Goal: Task Accomplishment & Management: Complete application form

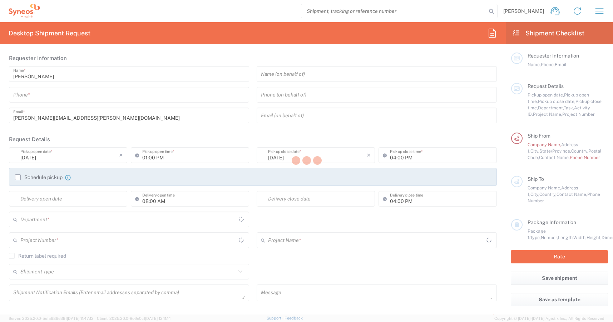
type input "[US_STATE]"
type input "[GEOGRAPHIC_DATA]"
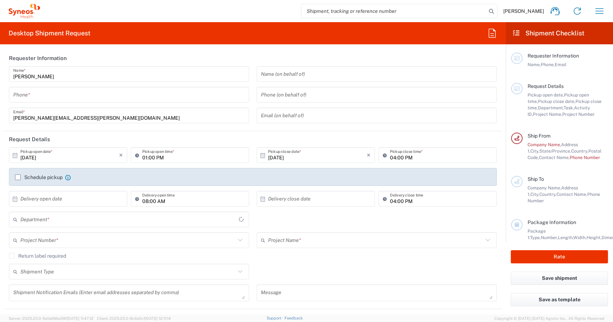
type input "8520"
type input "Syneos Health, LLC-[GEOGRAPHIC_DATA] [GEOGRAPHIC_DATA] [GEOGRAPHIC_DATA]"
click at [49, 97] on input "tel" at bounding box center [129, 95] width 232 height 13
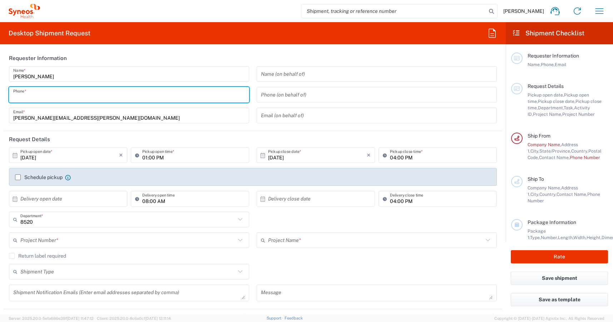
type input "8162898600"
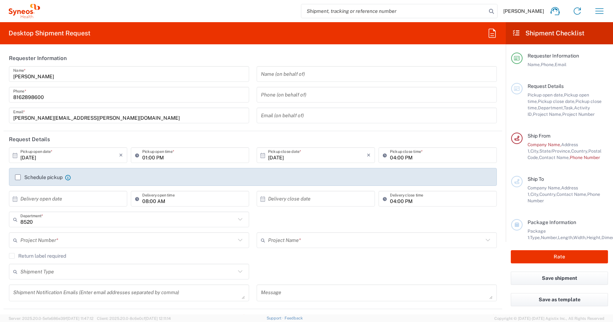
click at [165, 50] on header "Requester Information" at bounding box center [253, 58] width 499 height 16
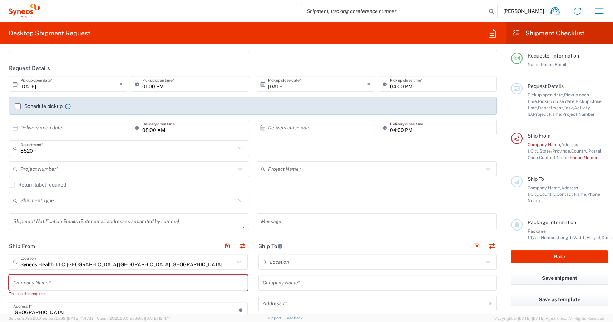
scroll to position [71, 0]
click at [16, 84] on icon at bounding box center [15, 84] width 6 height 6
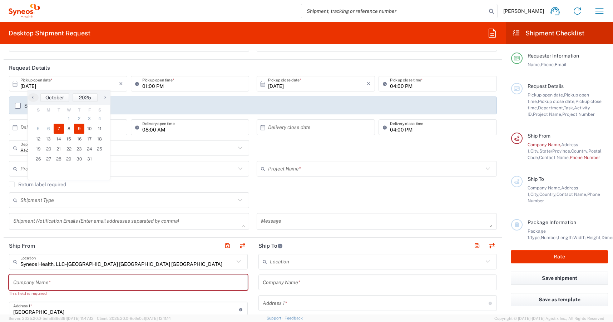
click at [83, 127] on span "9" at bounding box center [79, 129] width 10 height 10
type input "[DATE]"
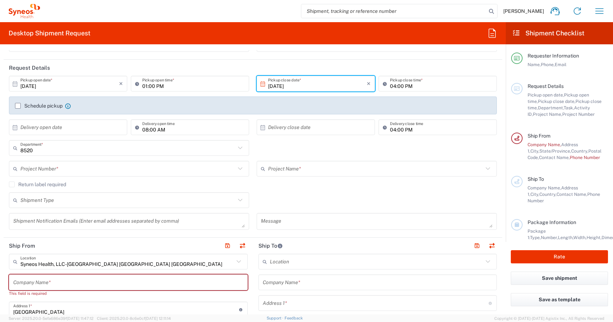
click at [20, 105] on label "Schedule pickup" at bounding box center [39, 106] width 48 height 6
click at [18, 106] on input "Schedule pickup" at bounding box center [18, 106] width 0 height 0
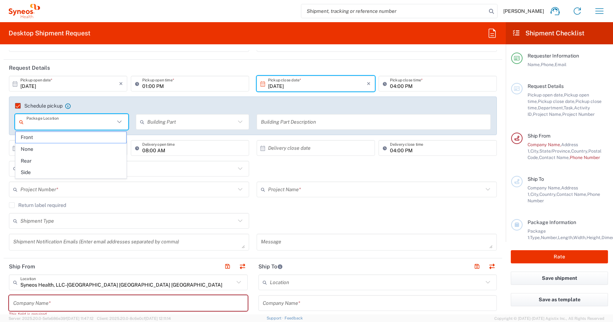
click at [78, 124] on input "text" at bounding box center [70, 122] width 88 height 13
click at [30, 137] on span "Front" at bounding box center [71, 137] width 110 height 11
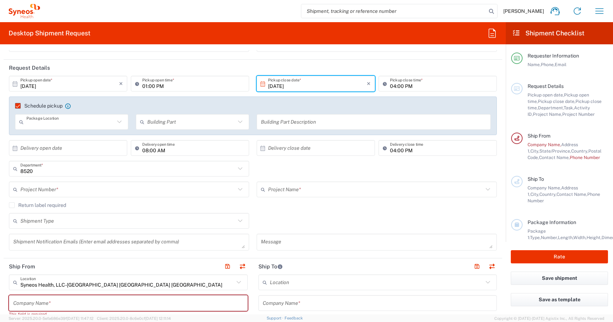
type input "Front"
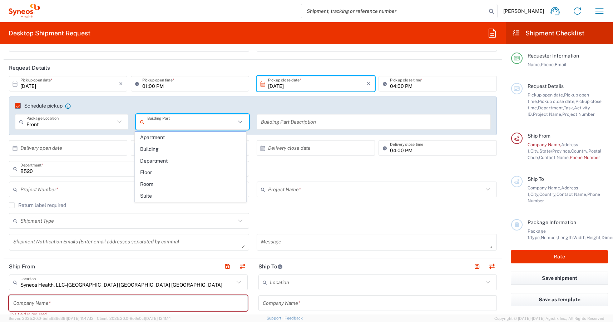
click at [158, 122] on input "text" at bounding box center [191, 122] width 88 height 13
click at [183, 120] on input "text" at bounding box center [191, 122] width 88 height 13
click at [210, 107] on agx-checkbox-control "Schedule pickup When scheduling a pickup please be sure to meet the following c…" at bounding box center [253, 106] width 476 height 6
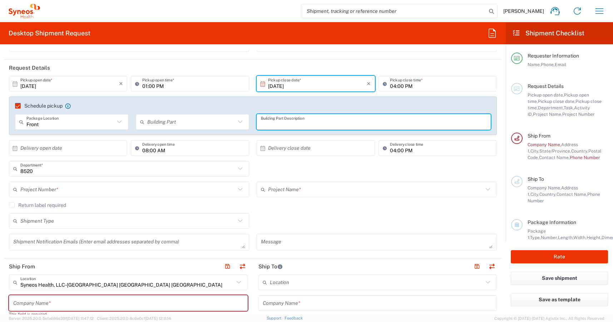
click at [289, 123] on input "text" at bounding box center [374, 122] width 226 height 13
click at [286, 126] on input "text" at bounding box center [374, 122] width 226 height 13
click at [228, 101] on div "Schedule pickup When scheduling a pickup please be sure to meet the following c…" at bounding box center [253, 116] width 488 height 39
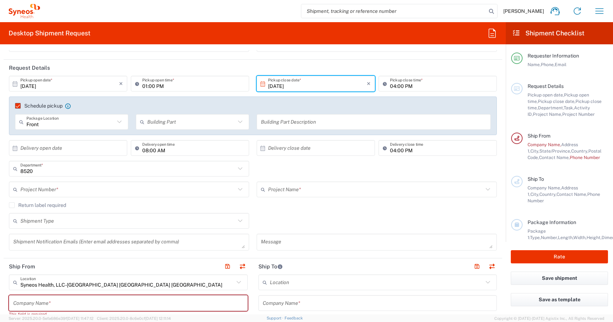
click at [19, 106] on label "Schedule pickup" at bounding box center [39, 106] width 48 height 6
click at [15, 106] on input "Schedule pickup" at bounding box center [15, 106] width 0 height 0
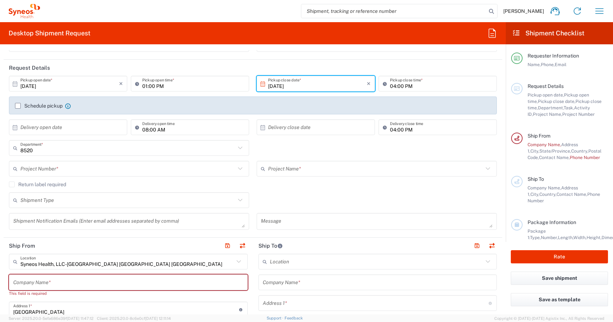
drag, startPoint x: 112, startPoint y: 170, endPoint x: 149, endPoint y: 169, distance: 37.5
click at [112, 170] on input "text" at bounding box center [127, 169] width 215 height 13
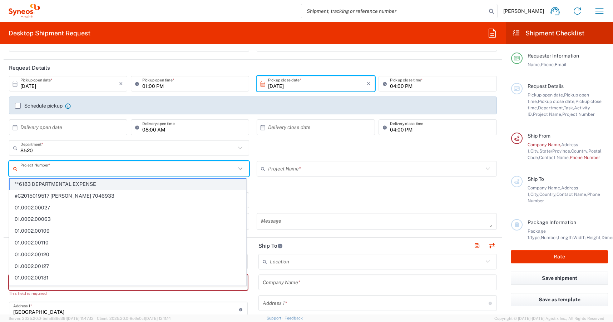
click at [62, 184] on span "**6183 DEPARTMENTAL EXPENSE" at bounding box center [128, 184] width 236 height 11
type input "**6183 DEPARTMENTAL EXPENSE"
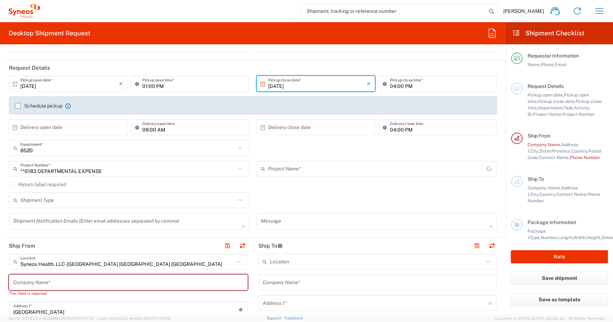
type input "6183"
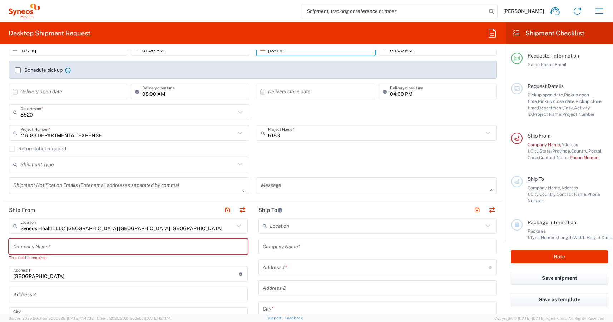
scroll to position [143, 0]
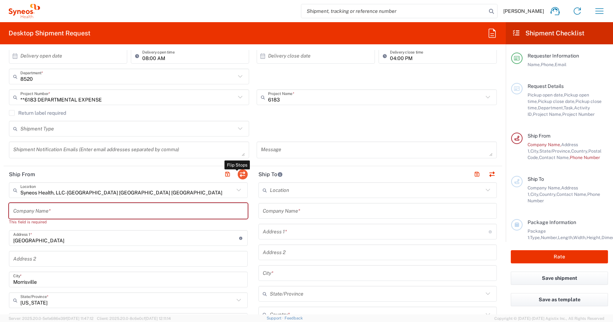
click at [242, 172] on button "button" at bounding box center [243, 174] width 10 height 10
type input "Syneos Health, LLC-[GEOGRAPHIC_DATA] [GEOGRAPHIC_DATA] [GEOGRAPHIC_DATA]"
type input "[GEOGRAPHIC_DATA]"
type input "Morrisville"
type input "[GEOGRAPHIC_DATA]"
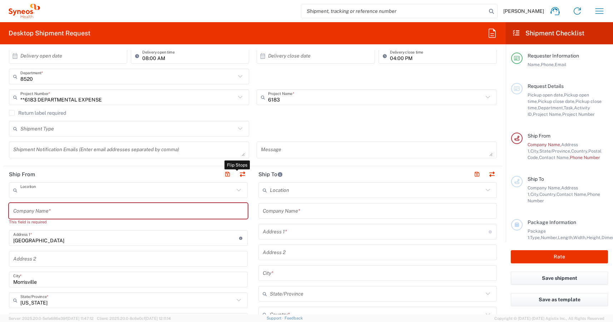
type input "27560"
type input "[PERSON_NAME]"
type input "[PERSON_NAME][EMAIL_ADDRESS][PERSON_NAME][DOMAIN_NAME]"
type input "EORI"
type input "TIN"
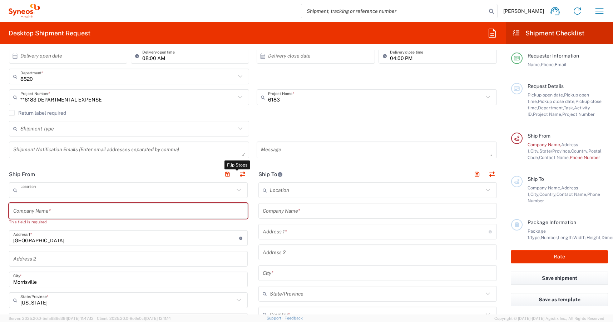
type input "592407464"
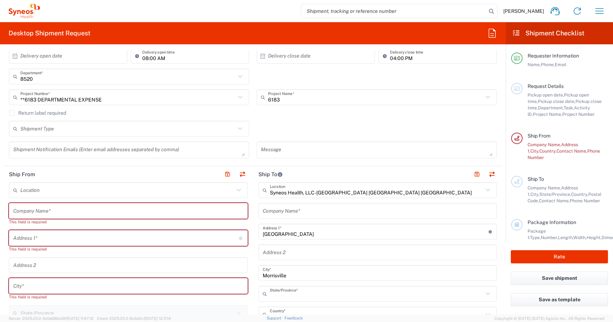
type input "[US_STATE]"
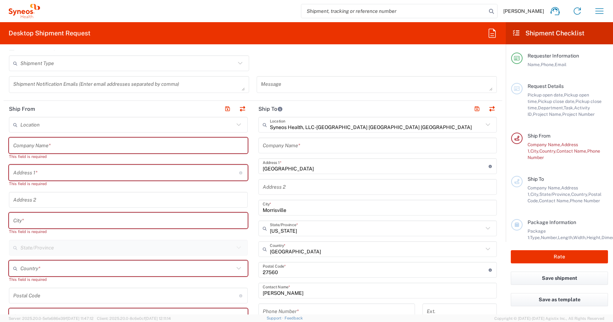
scroll to position [214, 0]
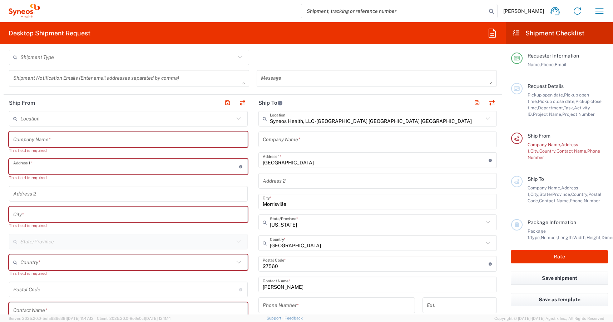
click at [40, 169] on input "text" at bounding box center [126, 166] width 226 height 13
click at [39, 134] on input "text" at bounding box center [128, 139] width 230 height 13
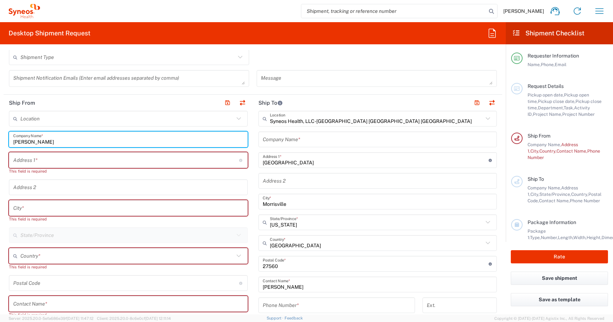
type input "[PERSON_NAME]"
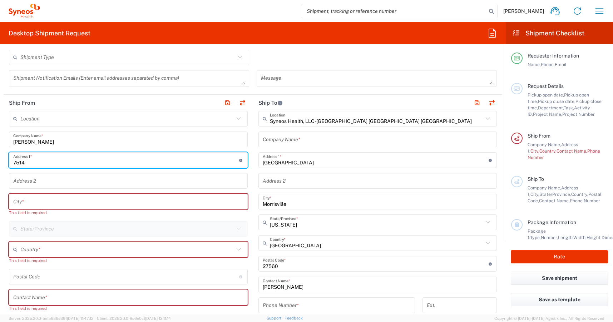
type input "[STREET_ADDRESS][PERSON_NAME]"
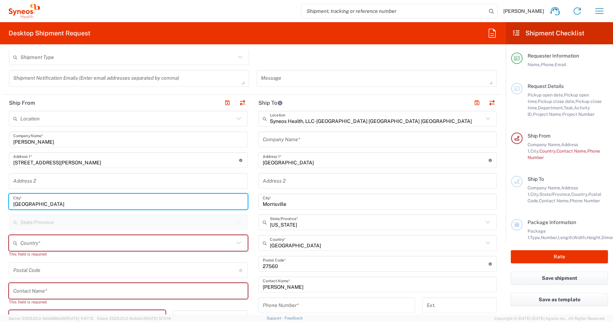
type input "[GEOGRAPHIC_DATA]"
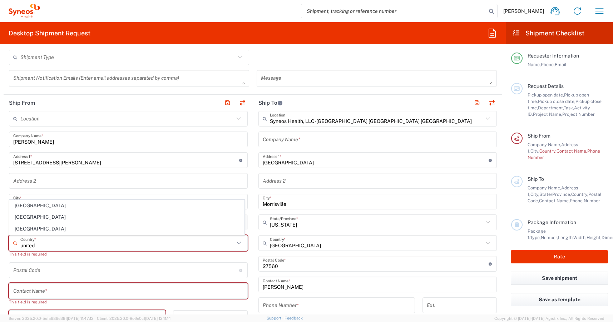
drag, startPoint x: 21, startPoint y: 227, endPoint x: 39, endPoint y: 228, distance: 17.9
click at [21, 227] on span "[GEOGRAPHIC_DATA]" at bounding box center [127, 228] width 234 height 11
type input "[GEOGRAPHIC_DATA]"
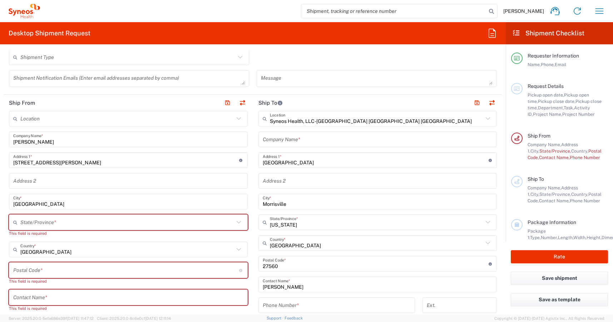
click at [67, 222] on input "text" at bounding box center [127, 222] width 214 height 13
click at [21, 205] on span "[US_STATE]" at bounding box center [127, 208] width 234 height 11
type input "[US_STATE]"
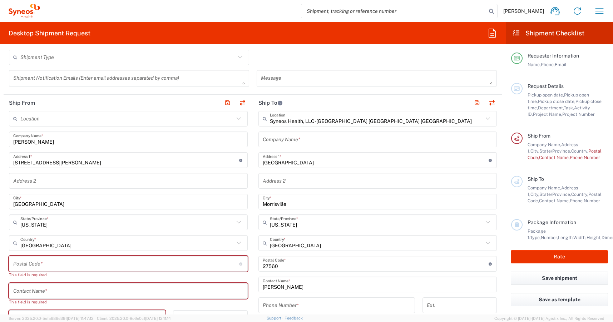
click at [35, 267] on input "undefined" at bounding box center [126, 264] width 226 height 13
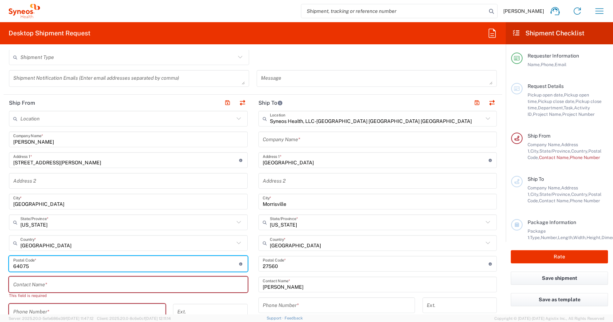
type input "64075"
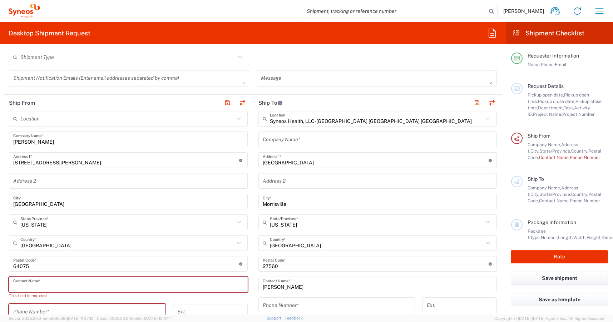
click at [28, 286] on input "text" at bounding box center [128, 284] width 230 height 13
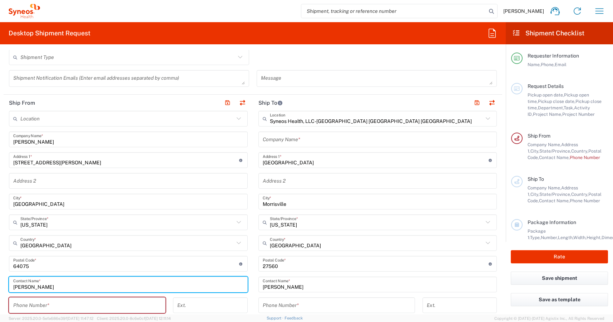
type input "[PERSON_NAME]"
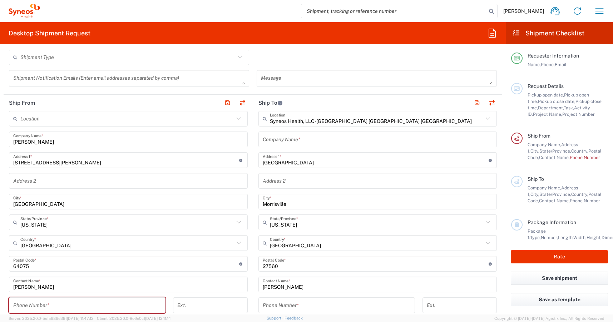
click at [303, 143] on input "text" at bounding box center [378, 139] width 230 height 13
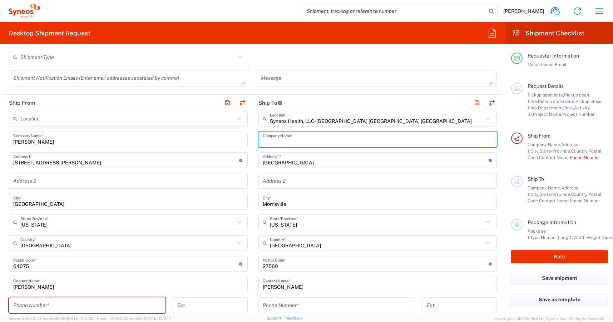
type input "S"
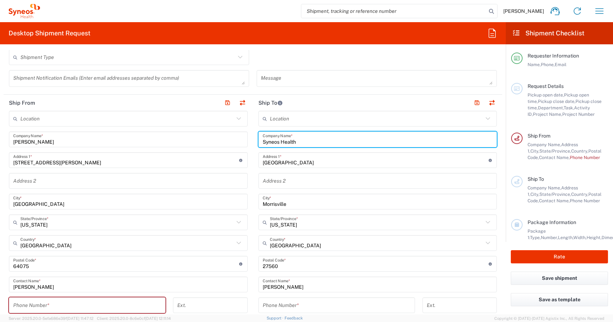
type input "Syneos Health"
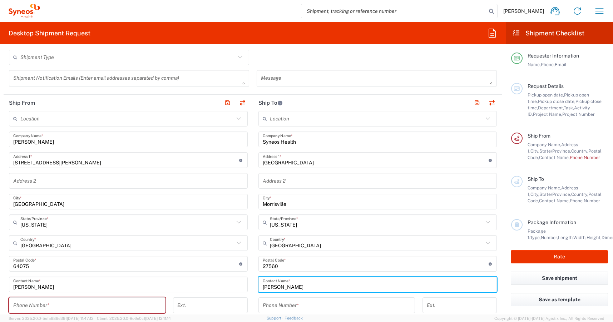
click at [301, 286] on input "[PERSON_NAME]" at bounding box center [378, 284] width 230 height 13
drag, startPoint x: 302, startPoint y: 287, endPoint x: 241, endPoint y: 288, distance: 60.8
click at [241, 288] on div "Ship From Location [PERSON_NAME] LLC-[GEOGRAPHIC_DATA] [GEOGRAPHIC_DATA] [GEOGR…" at bounding box center [253, 258] width 499 height 326
type input "Attn: IT Asset Management"
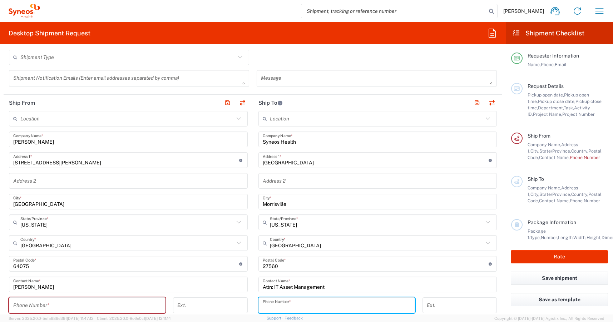
click at [281, 303] on input "tel" at bounding box center [337, 305] width 148 height 13
type input "9198769300"
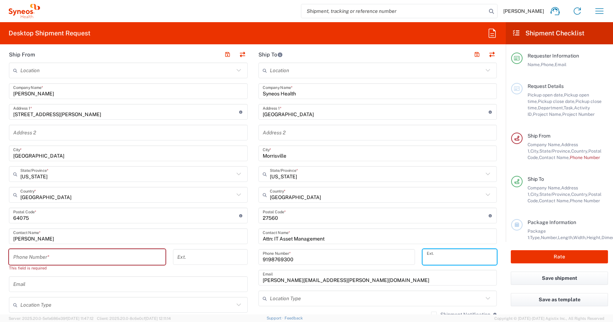
scroll to position [250, 0]
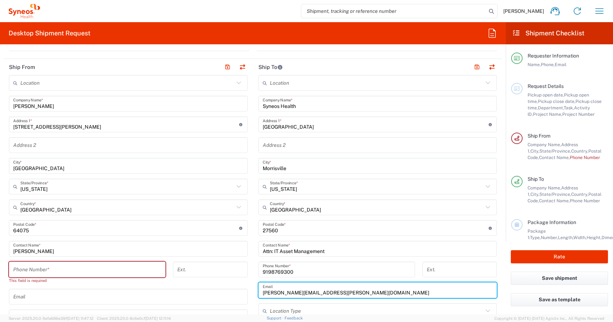
drag, startPoint x: 343, startPoint y: 292, endPoint x: 256, endPoint y: 294, distance: 87.2
click at [258, 294] on div "[PERSON_NAME][EMAIL_ADDRESS][PERSON_NAME][DOMAIN_NAME] Email" at bounding box center [377, 290] width 239 height 16
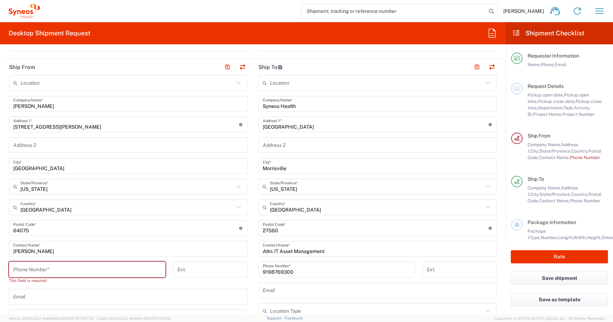
click at [253, 245] on main "Location [PERSON_NAME] LLC-[GEOGRAPHIC_DATA] [GEOGRAPHIC_DATA] [GEOGRAPHIC_DATA…" at bounding box center [377, 225] width 249 height 300
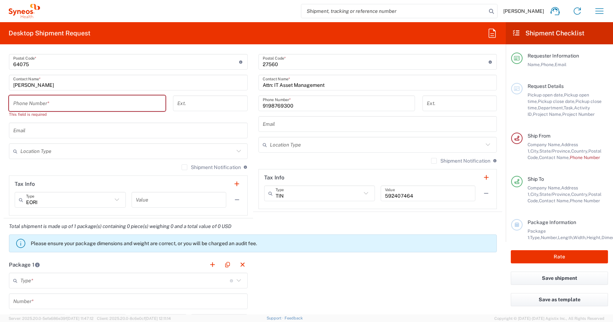
scroll to position [429, 0]
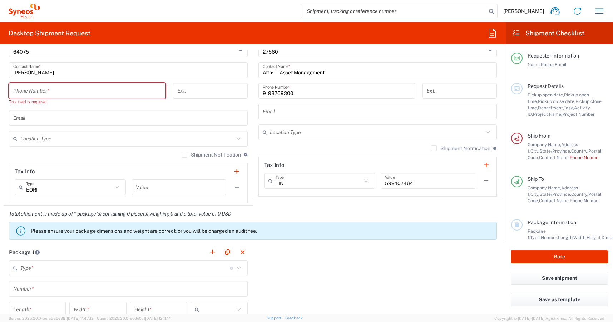
click at [98, 89] on input "tel" at bounding box center [87, 91] width 148 height 13
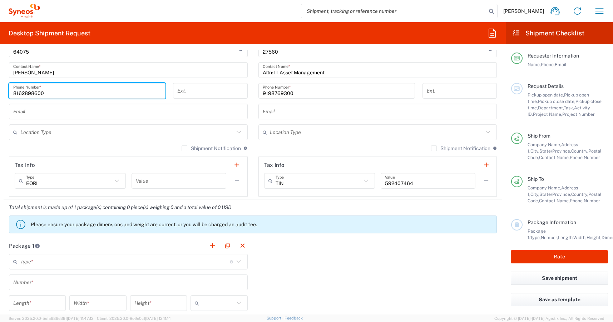
type input "8162898600"
click at [172, 108] on input "text" at bounding box center [128, 111] width 230 height 13
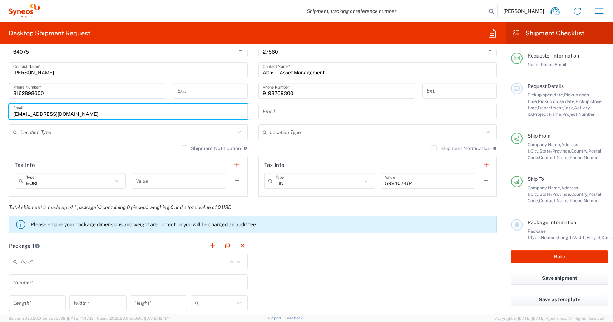
type input "[EMAIL_ADDRESS][DOMAIN_NAME]"
click at [258, 145] on div "Shipment Notification If checked, a shipment notification email will be sent to…" at bounding box center [377, 150] width 239 height 11
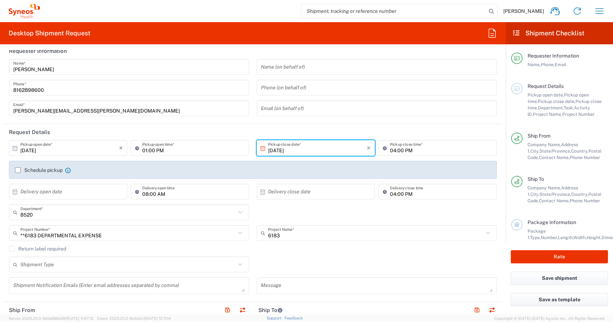
scroll to position [0, 0]
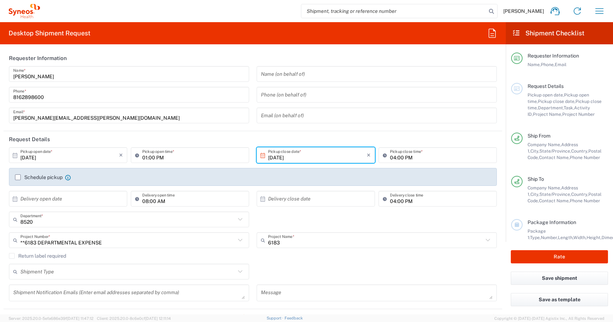
click at [14, 177] on div "Schedule pickup When scheduling a pickup please be sure to meet the following c…" at bounding box center [252, 179] width 483 height 11
click at [17, 177] on label "Schedule pickup" at bounding box center [39, 177] width 48 height 6
click at [18, 177] on input "Schedule pickup" at bounding box center [18, 177] width 0 height 0
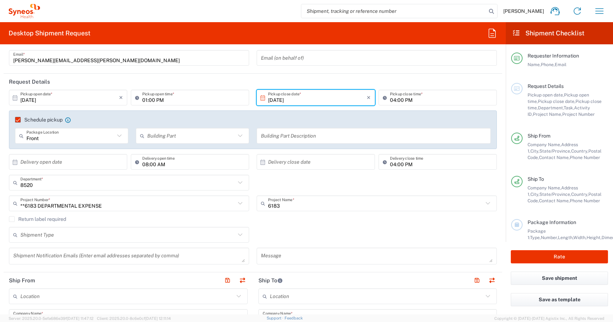
scroll to position [71, 0]
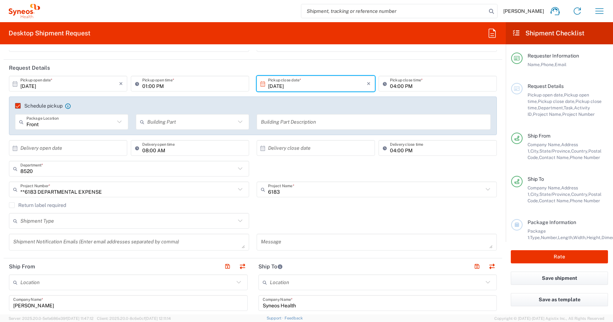
click at [110, 204] on agx-checkbox-control "Return label required" at bounding box center [253, 205] width 488 height 6
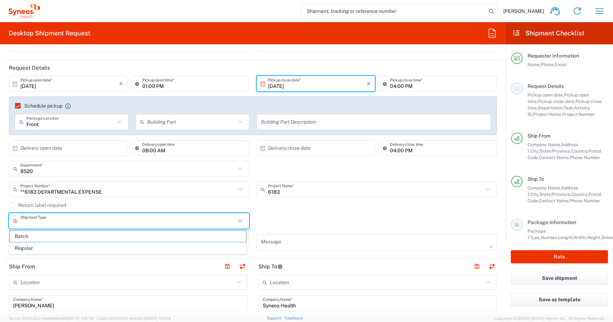
click at [220, 218] on input "text" at bounding box center [127, 221] width 215 height 13
click at [36, 249] on span "Regular" at bounding box center [128, 248] width 236 height 11
type input "Regular"
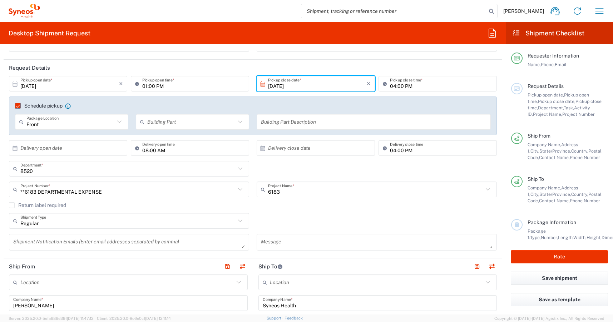
click at [244, 203] on agx-checkbox-control "Return label required" at bounding box center [253, 205] width 488 height 6
click at [166, 201] on div "**6183 DEPARTMENTAL EXPENSE Project Number * **6183 DEPARTMENTAL EXPENSE #C2015…" at bounding box center [129, 192] width 248 height 21
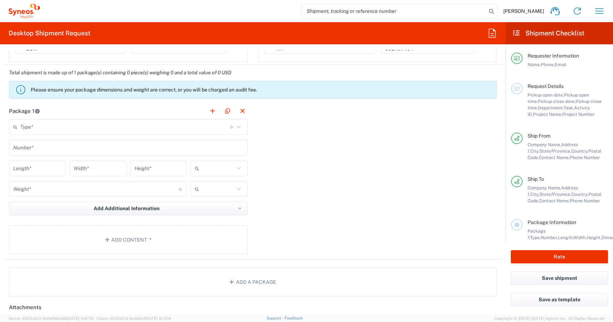
scroll to position [597, 0]
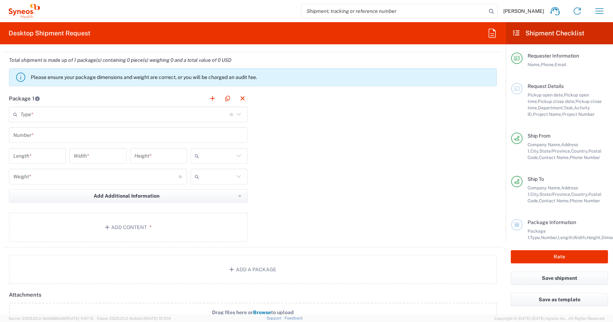
click at [292, 144] on div "Package 1 Type * Material used to package goods Envelope Large Box Medium Box P…" at bounding box center [253, 168] width 499 height 157
click at [38, 152] on input "number" at bounding box center [37, 156] width 48 height 13
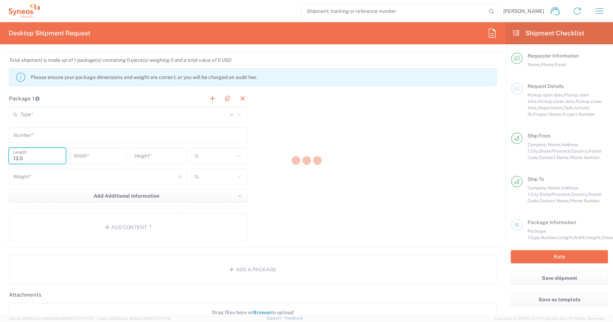
type input "13.5"
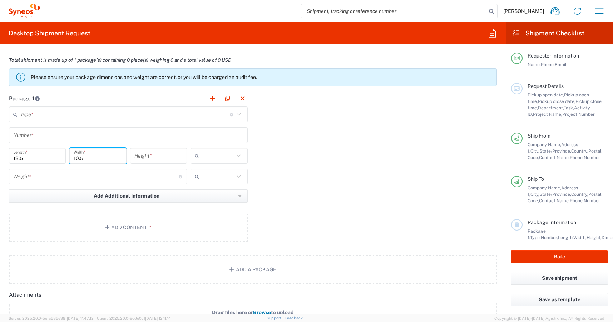
type input "10.5"
type input "4"
click at [291, 156] on div "Package 1 Type * Material used to package goods Envelope Large Box Medium Box P…" at bounding box center [253, 168] width 499 height 157
click at [64, 114] on input "text" at bounding box center [124, 114] width 209 height 13
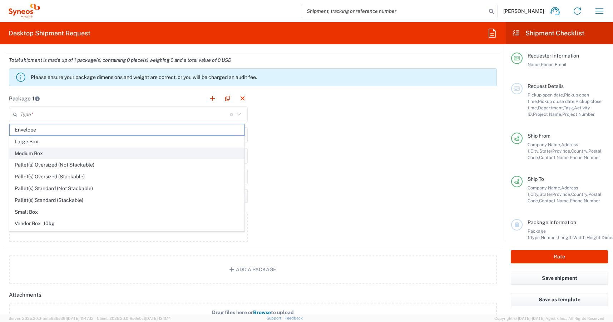
click at [41, 153] on span "Medium Box" at bounding box center [127, 153] width 234 height 11
type input "Medium Box"
type input "13"
type input "11.5"
type input "2.5"
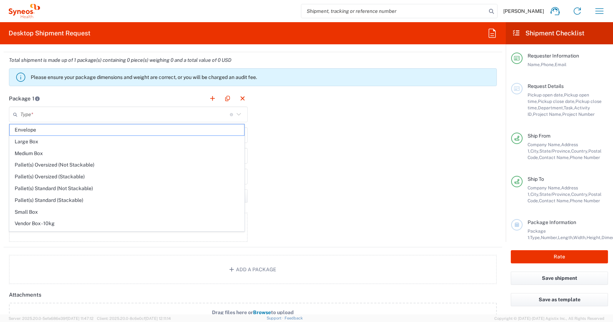
type input "in"
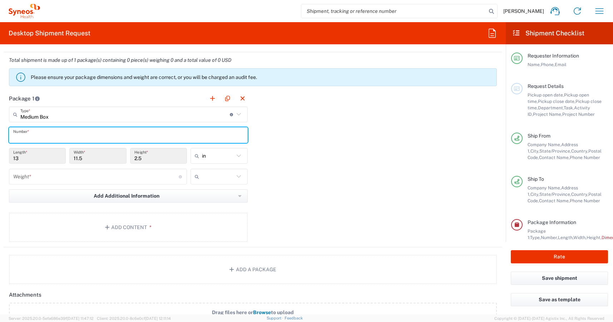
click at [95, 134] on input "text" at bounding box center [128, 135] width 230 height 13
type input "1"
click at [331, 142] on div "Package 1 Medium Box Type * Material used to package goods Envelope Large Box M…" at bounding box center [253, 168] width 499 height 157
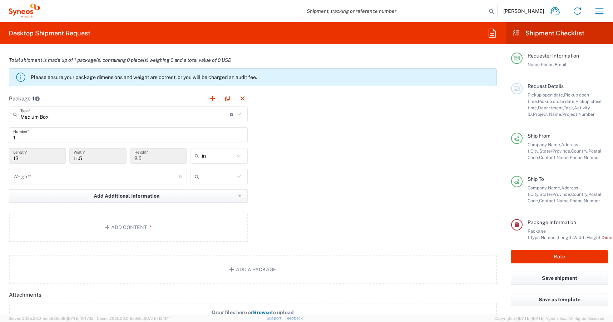
click at [59, 178] on input "number" at bounding box center [95, 177] width 165 height 13
type input "5"
click at [231, 178] on input "text" at bounding box center [218, 176] width 32 height 11
click at [203, 205] on span "lbs" at bounding box center [216, 203] width 55 height 11
type input "lbs"
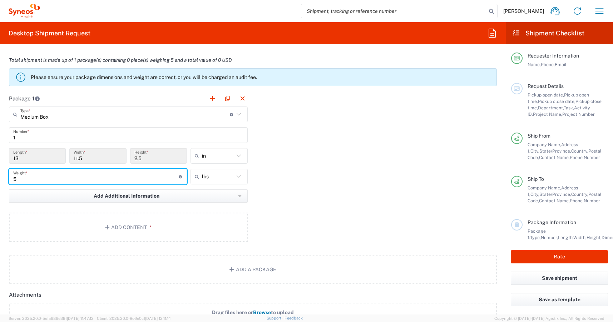
drag, startPoint x: 47, startPoint y: 180, endPoint x: 4, endPoint y: 177, distance: 43.0
click at [4, 177] on main "Medium Box Type * Material used to package goods Envelope Large Box Medium Box …" at bounding box center [128, 176] width 249 height 138
type input "7"
click at [317, 169] on div "Package 1 Medium Box Type * Material used to package goods Envelope Large Box M…" at bounding box center [253, 168] width 499 height 157
click at [78, 115] on input "Medium Box" at bounding box center [124, 114] width 209 height 13
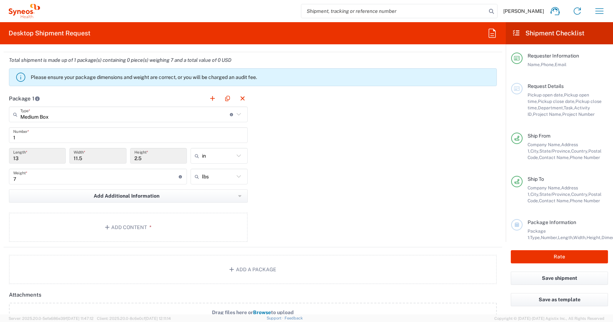
type input "Medium Box"
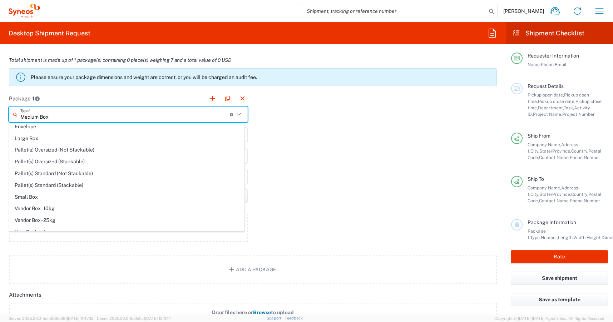
scroll to position [22, 0]
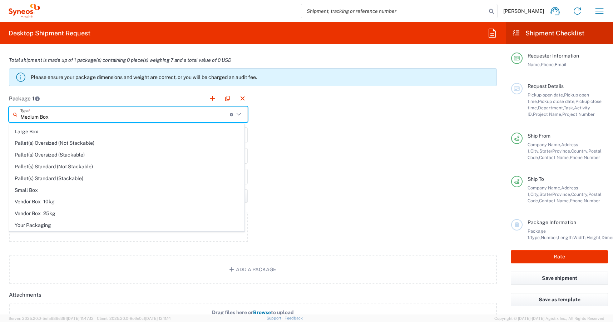
click at [329, 150] on div "Package 1 Medium Box Type * Material used to package goods Medium Box Envelope …" at bounding box center [253, 168] width 499 height 157
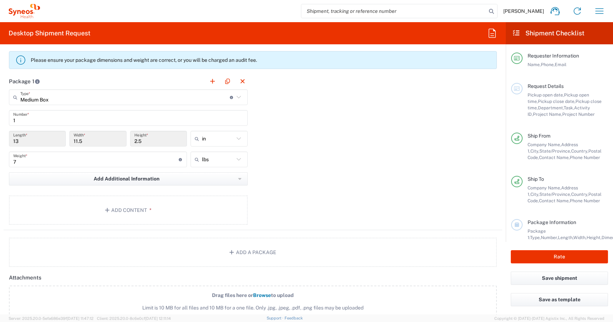
scroll to position [597, 0]
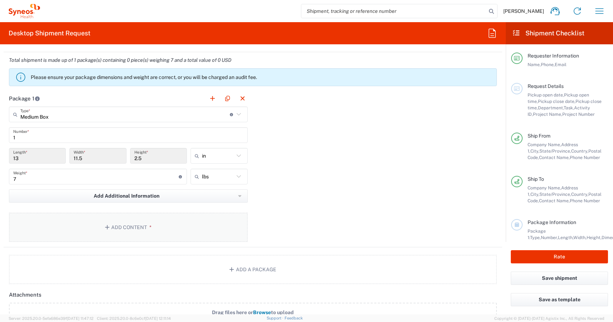
click at [119, 224] on button "Add Content *" at bounding box center [128, 227] width 239 height 29
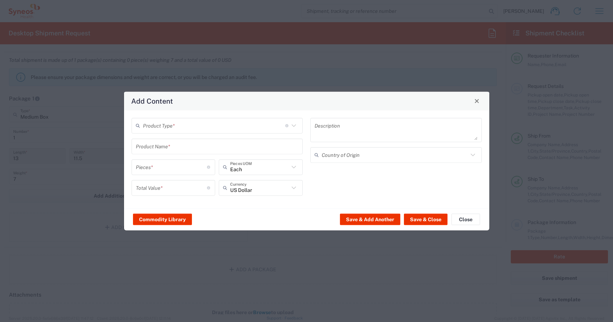
click at [219, 130] on input "text" at bounding box center [214, 125] width 142 height 13
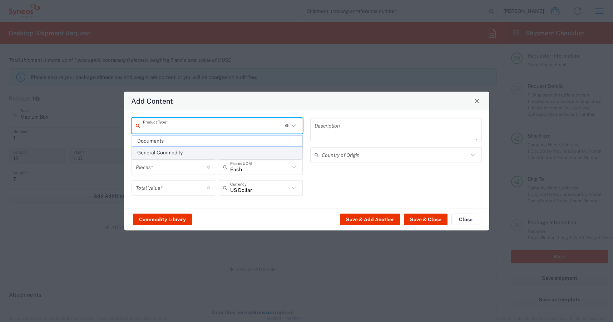
click at [181, 153] on span "General Commodity" at bounding box center [217, 152] width 170 height 11
type input "General Commodity"
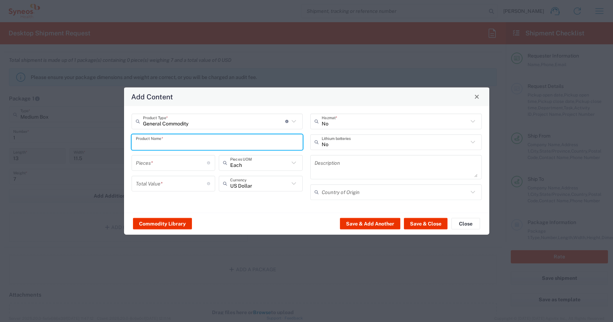
click at [155, 147] on input "text" at bounding box center [217, 142] width 163 height 13
type input "C"
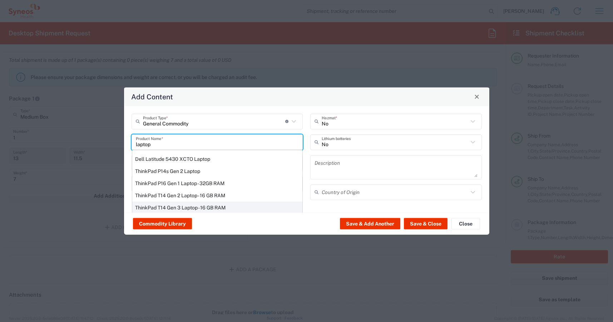
scroll to position [54, 0]
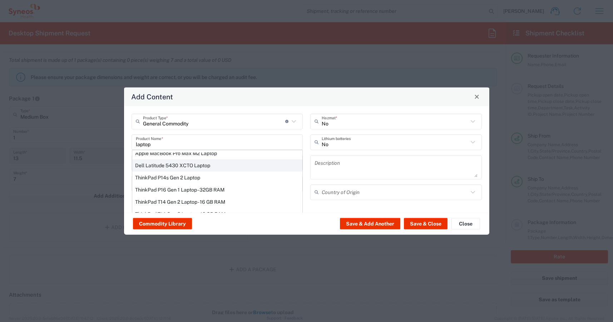
click at [199, 167] on div "Dell Latitude 5430 XCTO Laptop" at bounding box center [217, 165] width 170 height 12
type input "Dell Latitude 5430 XCTO Laptop"
type input "1"
type textarea "BaseIntel Core i7-1265U vProÂ® Processor - 14" 16 GB RAM - 512 GB SSD"
type input "[GEOGRAPHIC_DATA]"
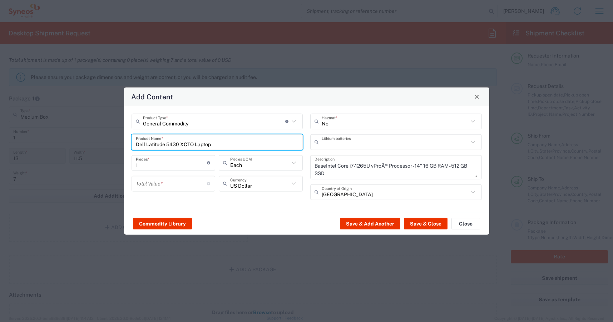
click at [358, 144] on input "text" at bounding box center [395, 142] width 147 height 13
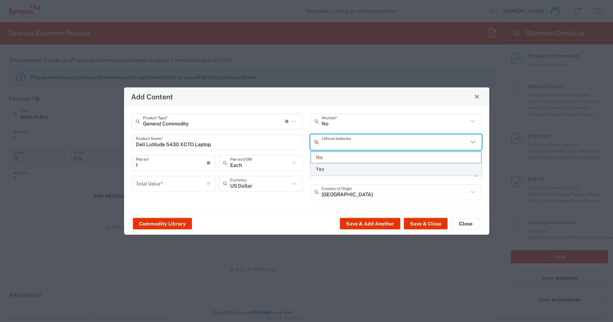
click at [336, 165] on span "Yes" at bounding box center [396, 169] width 170 height 11
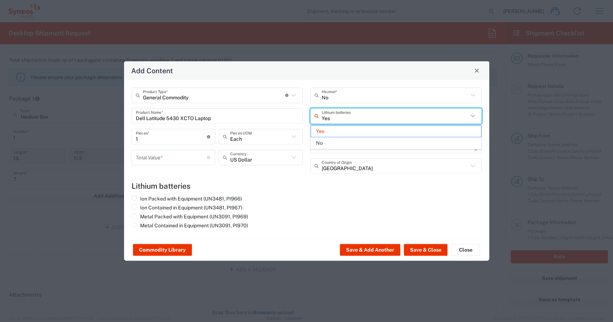
click at [326, 118] on input "Yes" at bounding box center [395, 116] width 147 height 13
click at [327, 141] on span "No" at bounding box center [396, 143] width 170 height 11
type input "No"
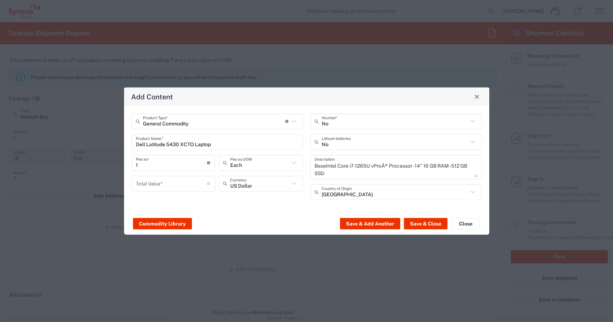
click at [154, 183] on input "number" at bounding box center [171, 183] width 71 height 13
type input "300"
click at [248, 207] on div "General Commodity Product Type * Document: Paper document generated internally …" at bounding box center [306, 159] width 365 height 107
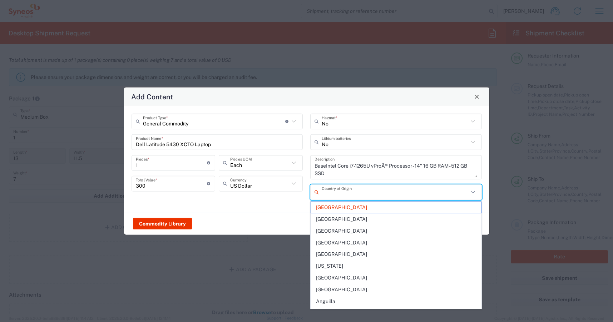
drag, startPoint x: 352, startPoint y: 192, endPoint x: 313, endPoint y: 193, distance: 39.3
click at [313, 193] on div "Country of Origin" at bounding box center [396, 192] width 172 height 16
click at [280, 208] on div "General Commodity Product Type * Document: Paper document generated internally …" at bounding box center [306, 159] width 365 height 107
type input "[GEOGRAPHIC_DATA]"
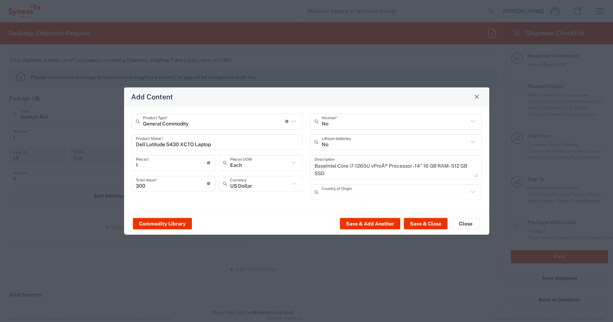
drag, startPoint x: 341, startPoint y: 191, endPoint x: 338, endPoint y: 195, distance: 4.8
click at [341, 191] on input "text" at bounding box center [395, 192] width 147 height 13
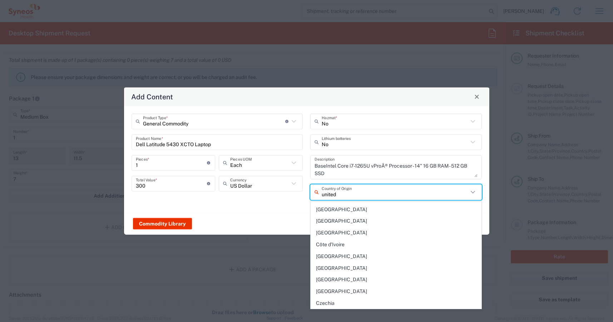
scroll to position [0, 0]
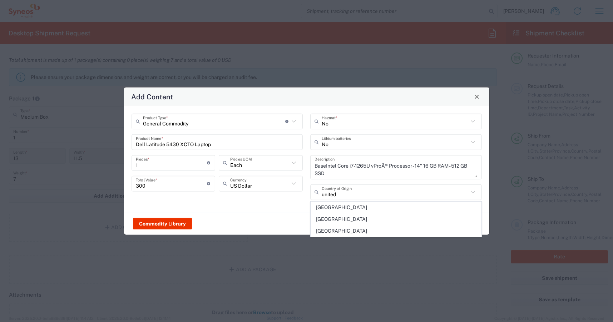
drag, startPoint x: 329, startPoint y: 233, endPoint x: 290, endPoint y: 214, distance: 44.0
click at [329, 233] on span "[GEOGRAPHIC_DATA]" at bounding box center [396, 231] width 170 height 11
type input "[GEOGRAPHIC_DATA]"
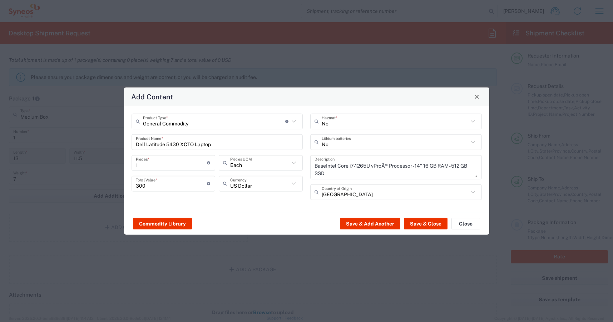
click at [286, 209] on div "General Commodity Product Type * Document: Paper document generated internally …" at bounding box center [306, 159] width 365 height 107
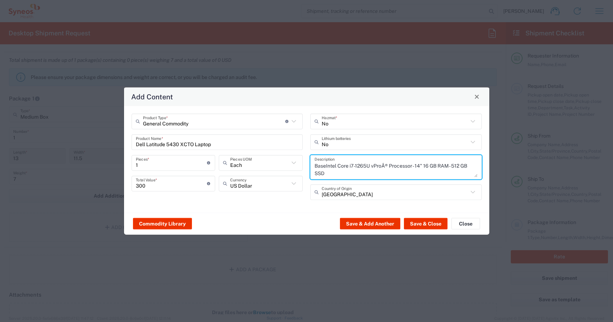
drag, startPoint x: 336, startPoint y: 173, endPoint x: 307, endPoint y: 167, distance: 29.9
click at [307, 167] on div "No Hazmat * No Lithium batteries BaseIntel Core i7-1265U vProÂ® Processor - 14"…" at bounding box center [396, 159] width 179 height 92
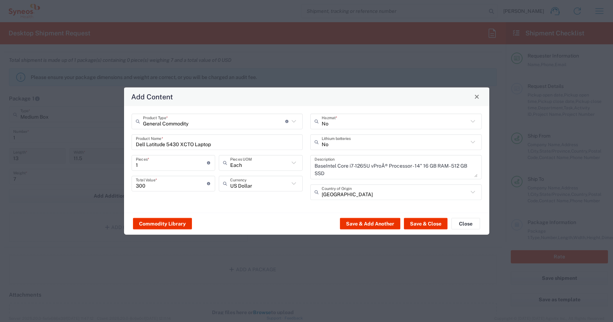
click at [307, 167] on div "No Hazmat * No Lithium batteries BaseIntel Core i7-1265U vProÂ® Processor - 14"…" at bounding box center [396, 159] width 179 height 92
click at [295, 206] on div "General Commodity Product Type * Document: Paper document generated internally …" at bounding box center [306, 159] width 365 height 107
click at [428, 222] on button "Save & Close" at bounding box center [426, 223] width 44 height 11
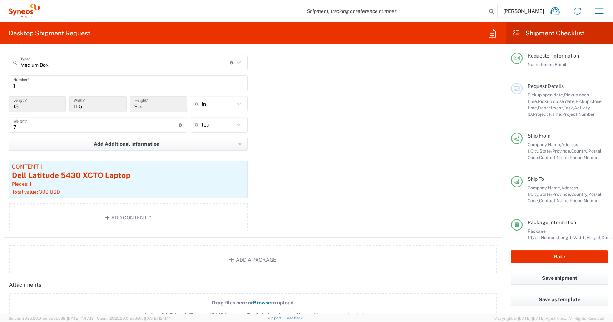
scroll to position [704, 0]
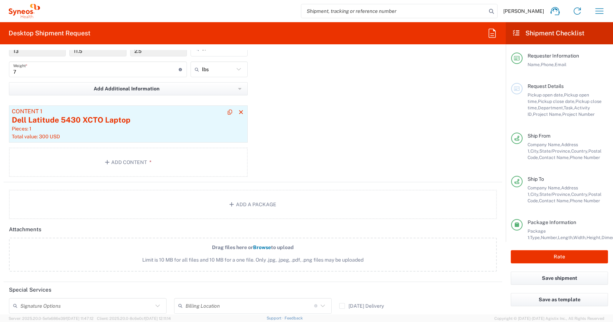
click at [73, 128] on div "Pieces: 1" at bounding box center [128, 128] width 233 height 6
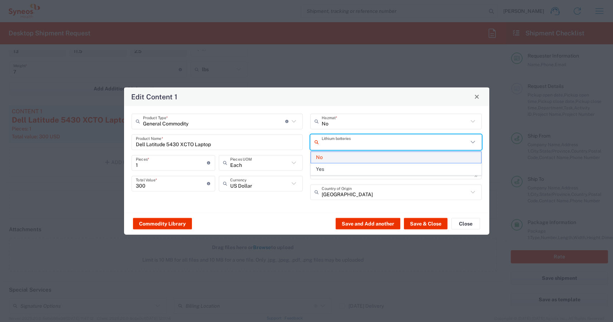
drag, startPoint x: 367, startPoint y: 141, endPoint x: 353, endPoint y: 157, distance: 21.3
click at [367, 141] on input "text" at bounding box center [395, 142] width 147 height 13
click at [351, 158] on span "No" at bounding box center [396, 157] width 170 height 11
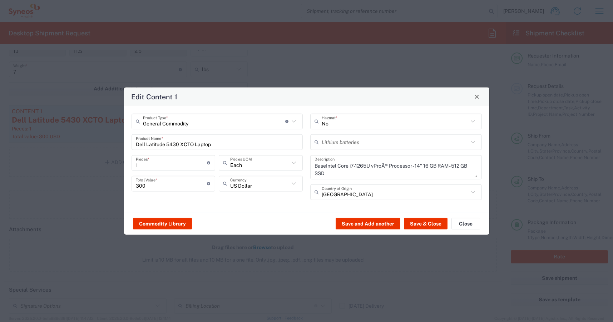
click at [352, 144] on input "text" at bounding box center [395, 142] width 147 height 13
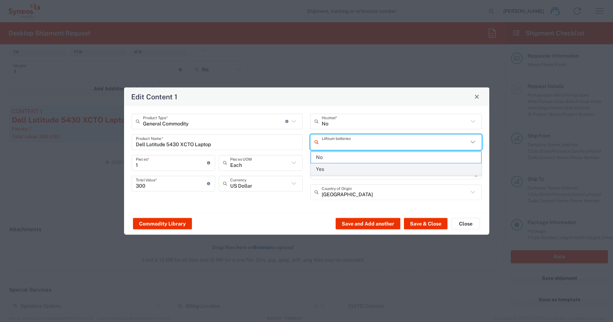
click at [345, 167] on span "Yes" at bounding box center [396, 169] width 170 height 11
type input "Yes"
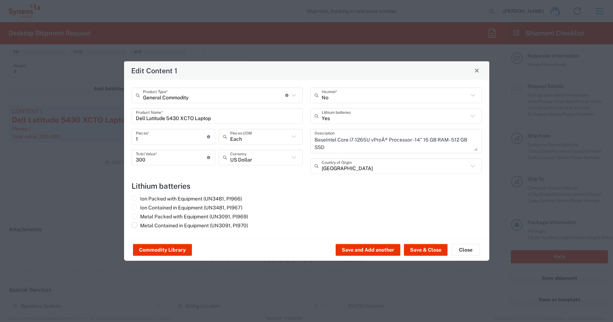
click at [155, 225] on label "Metal Contained in Equipment (UN3091, PI970)" at bounding box center [190, 225] width 117 height 6
click at [145, 225] on input "Metal Contained in Equipment (UN3091, PI970)" at bounding box center [142, 224] width 5 height 5
radio input "true"
click at [430, 248] on button "Save & Close" at bounding box center [426, 249] width 44 height 11
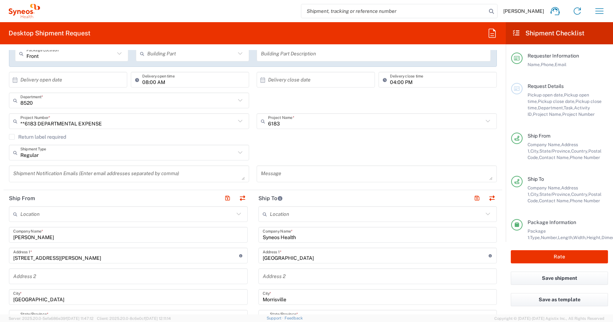
scroll to position [0, 0]
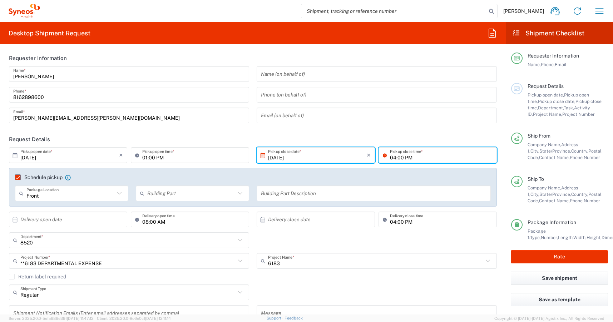
click at [412, 156] on input "04:00 PM" at bounding box center [441, 155] width 103 height 13
click at [423, 149] on input "04:00 PM" at bounding box center [441, 155] width 103 height 13
click at [392, 156] on input "04:00 PM" at bounding box center [441, 155] width 103 height 13
type input "06:00 PM"
click at [411, 137] on header "Request Details" at bounding box center [253, 139] width 499 height 16
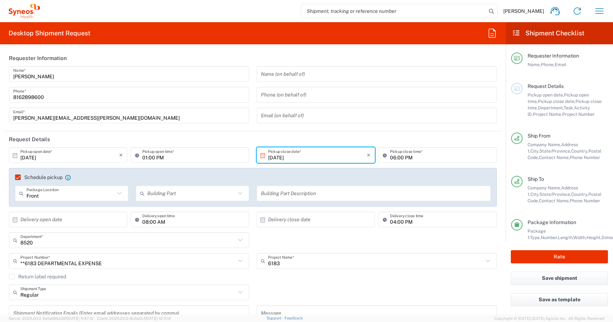
click at [278, 199] on input "text" at bounding box center [374, 193] width 226 height 13
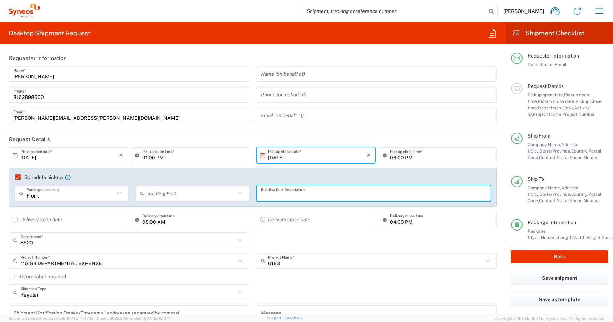
click at [280, 197] on input "text" at bounding box center [374, 193] width 226 height 13
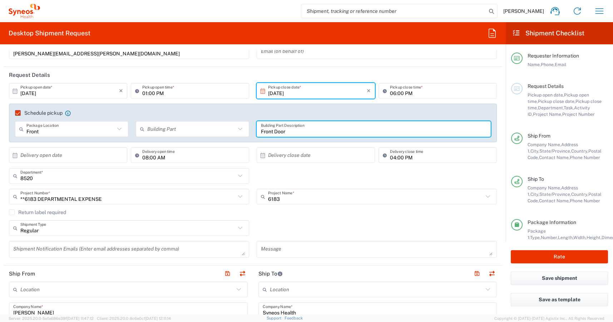
scroll to position [107, 0]
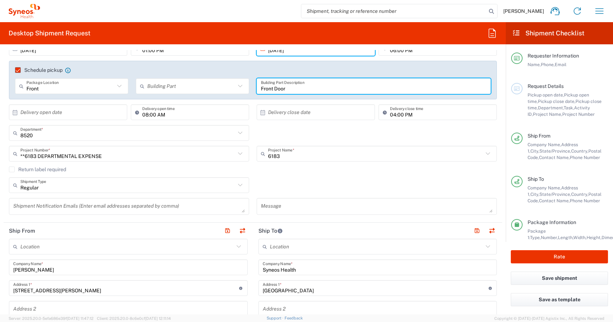
type input "Front Door"
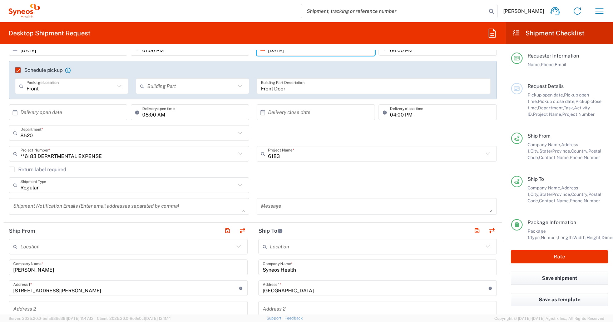
click at [297, 182] on div "Regular Shipment Type Batch Regular" at bounding box center [252, 187] width 495 height 21
click at [147, 206] on textarea at bounding box center [129, 206] width 232 height 13
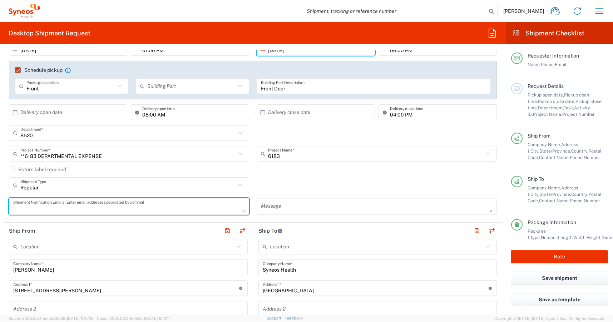
click at [282, 186] on div "Regular Shipment Type Batch Regular" at bounding box center [252, 187] width 495 height 21
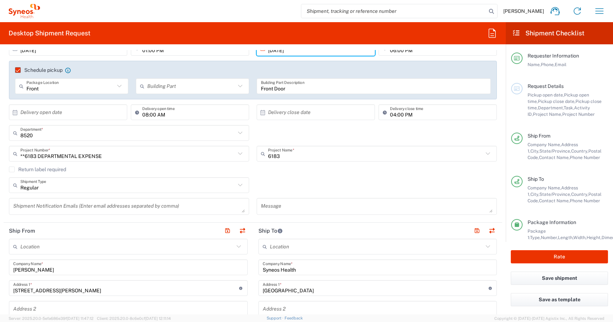
click at [11, 168] on label "Return label required" at bounding box center [37, 170] width 57 height 6
click at [12, 169] on input "Return label required" at bounding box center [12, 169] width 0 height 0
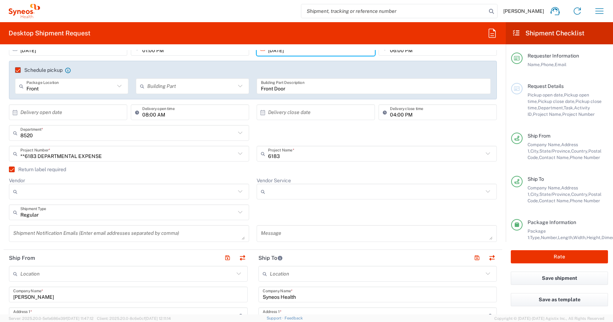
click at [132, 195] on input "Vendor" at bounding box center [127, 191] width 215 height 11
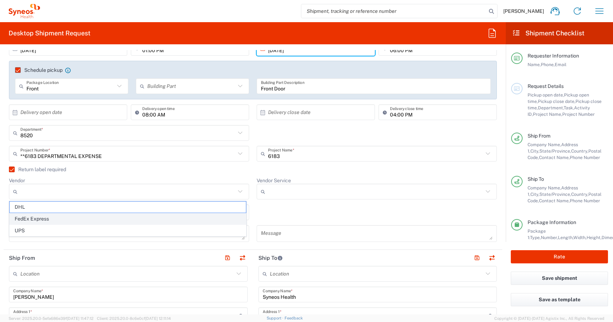
click at [46, 220] on span "FedEx Express" at bounding box center [128, 218] width 236 height 11
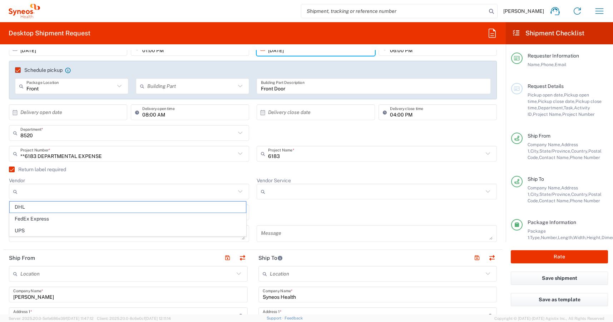
type input "FedEx Express"
click at [311, 192] on input "Vendor Service" at bounding box center [377, 191] width 218 height 11
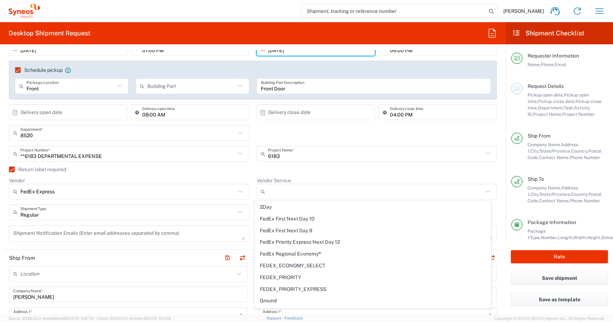
click at [321, 171] on agx-checkbox-control "Return label required" at bounding box center [253, 170] width 488 height 6
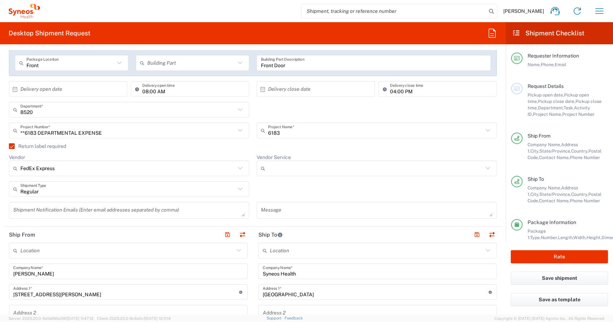
scroll to position [143, 0]
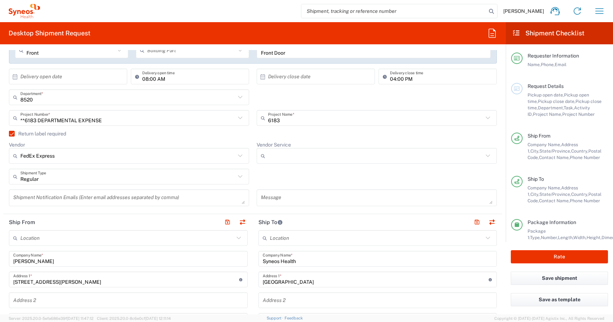
click at [285, 157] on input "Vendor Service" at bounding box center [375, 155] width 215 height 11
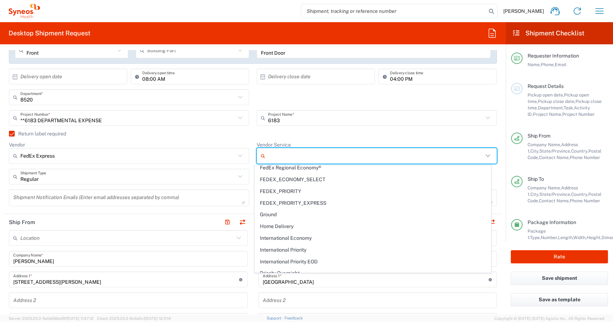
scroll to position [69, 0]
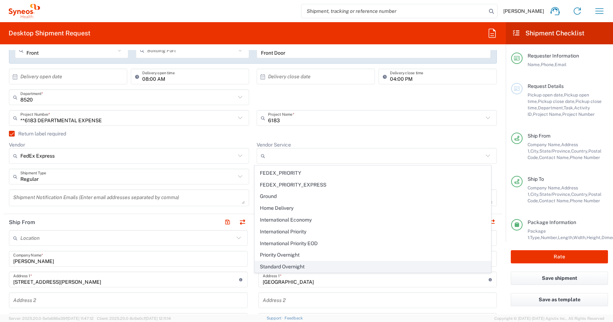
click at [285, 265] on span "Standard Overnight" at bounding box center [373, 266] width 236 height 11
type input "Standard Overnight"
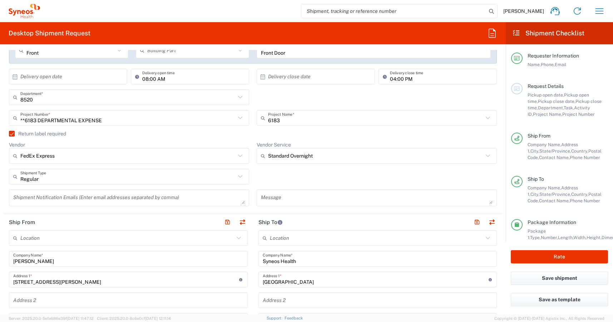
click at [429, 168] on div "Vendor Service Standard Overnight 2Day FedEx First Next Day 10 FedEx First Next…" at bounding box center [377, 155] width 248 height 27
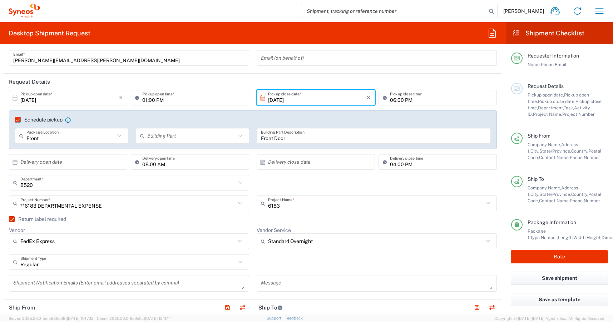
scroll to position [36, 0]
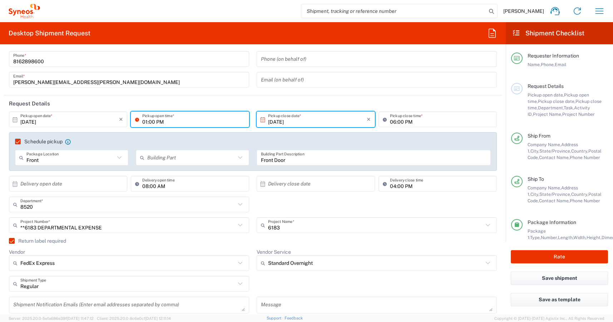
click at [154, 120] on input "01:00 PM" at bounding box center [193, 119] width 103 height 13
click at [145, 119] on input "01:00 PM" at bounding box center [193, 119] width 103 height 13
click at [145, 122] on input "01:00 PM" at bounding box center [193, 119] width 103 height 13
click at [164, 122] on input "09:00 PM" at bounding box center [193, 119] width 103 height 13
type input "09:00 AM"
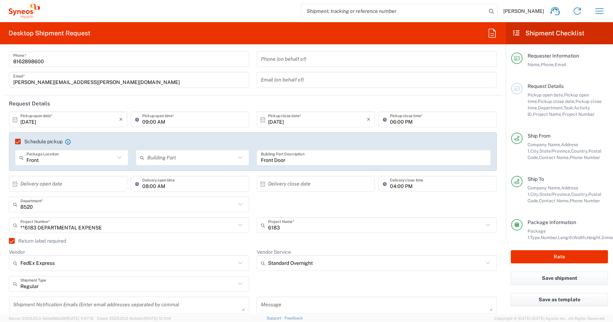
click at [56, 186] on input "text" at bounding box center [69, 184] width 99 height 13
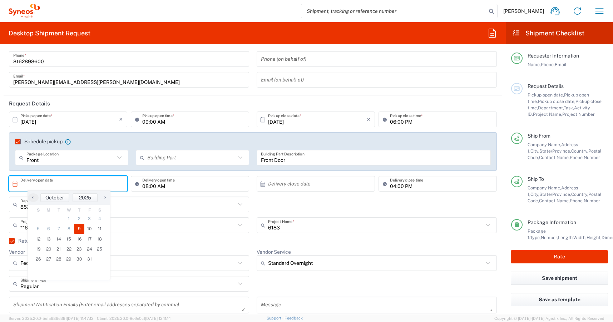
click at [82, 228] on span "9" at bounding box center [79, 229] width 10 height 10
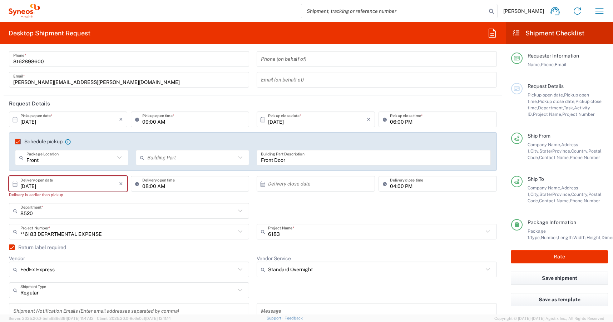
click at [68, 184] on input "[DATE]" at bounding box center [69, 184] width 99 height 13
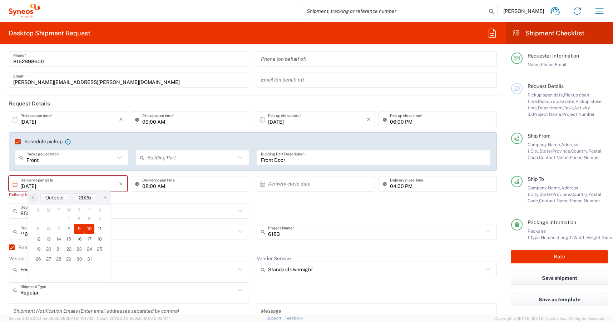
click at [87, 227] on span "10" at bounding box center [89, 229] width 10 height 10
type input "[DATE]"
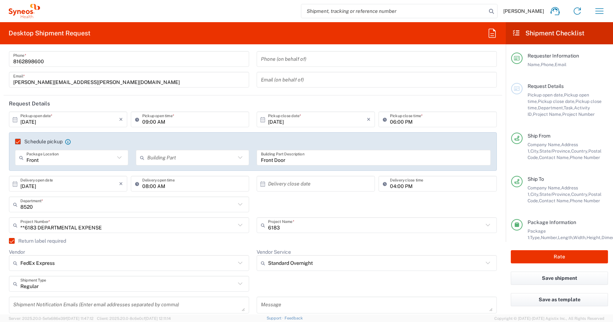
click at [286, 183] on input "text" at bounding box center [317, 184] width 99 height 13
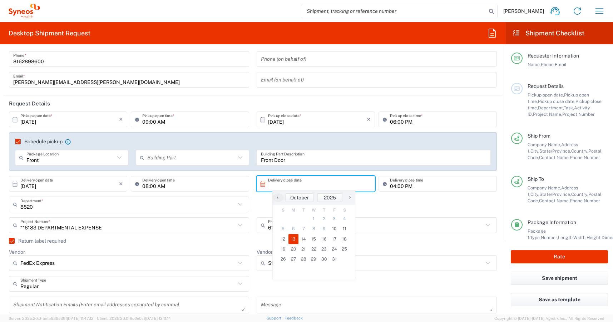
click at [293, 241] on span "13" at bounding box center [293, 239] width 10 height 10
type input "[DATE]"
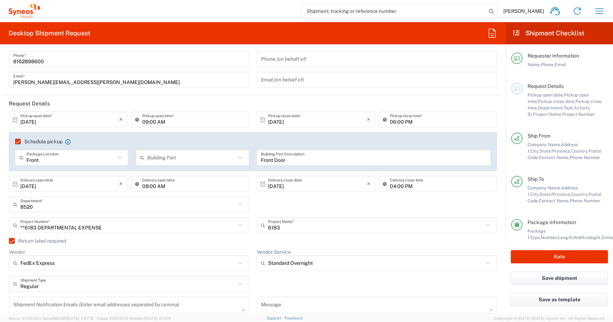
click at [424, 202] on div "8520 Department * 8520 3000 3100 3109 3110 3111 3112 3125 3130 3135 3136 3150 3…" at bounding box center [252, 207] width 495 height 21
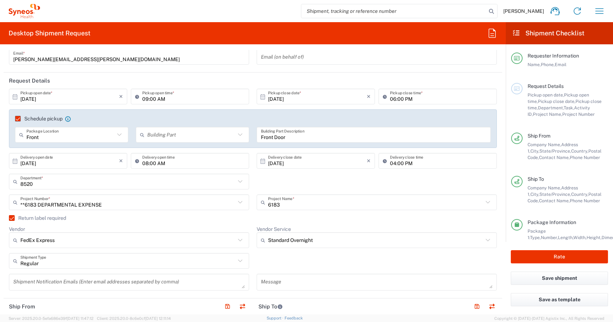
scroll to position [71, 0]
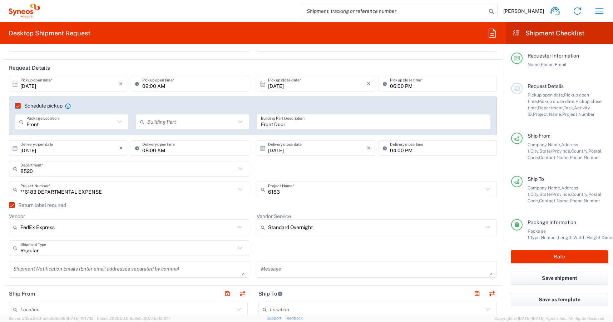
click at [184, 125] on input "text" at bounding box center [191, 122] width 88 height 13
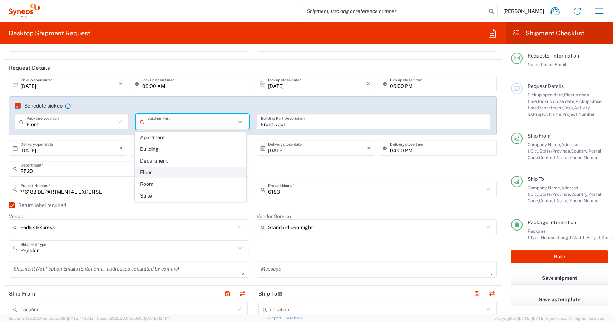
click at [158, 172] on span "Floor" at bounding box center [190, 172] width 110 height 11
click at [215, 126] on input "Floor" at bounding box center [191, 122] width 88 height 13
click at [154, 161] on span "Building" at bounding box center [190, 160] width 110 height 11
type input "Building"
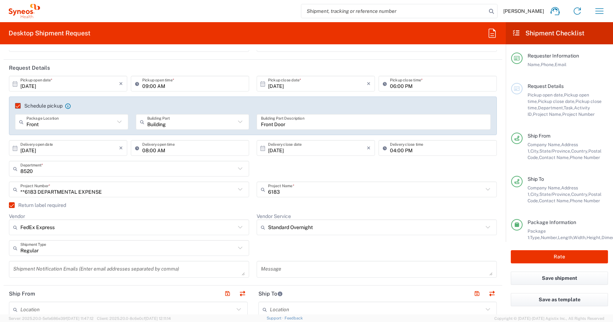
click at [246, 101] on div "Schedule pickup When scheduling a pickup please be sure to meet the following c…" at bounding box center [253, 116] width 488 height 39
type input "**6183 DEPARTMENTAL EXPENSE"
click at [174, 191] on input "**6183 DEPARTMENTAL EXPENSE" at bounding box center [127, 189] width 215 height 13
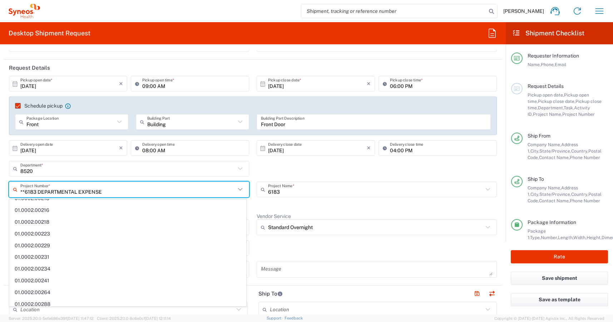
scroll to position [0, 0]
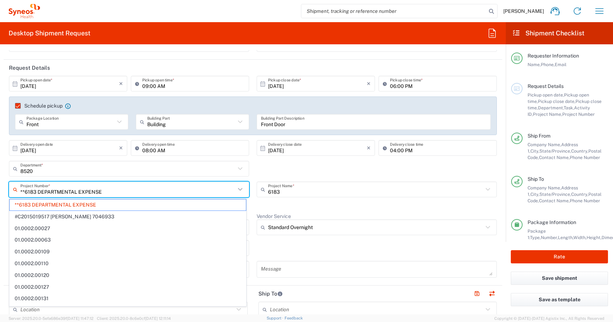
click at [295, 169] on div "8520 Department * 8520 3000 3100 3109 3110 3111 3112 3125 3130 3135 3136 3150 3…" at bounding box center [252, 171] width 495 height 21
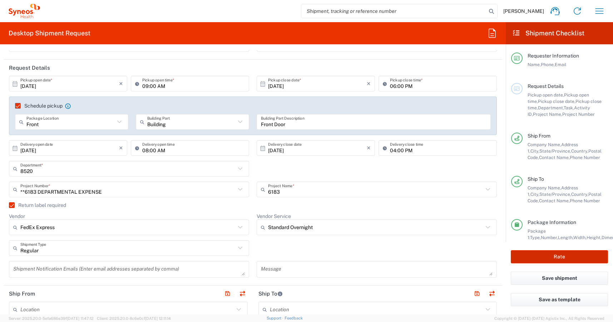
click at [533, 252] on button "Rate" at bounding box center [559, 256] width 97 height 13
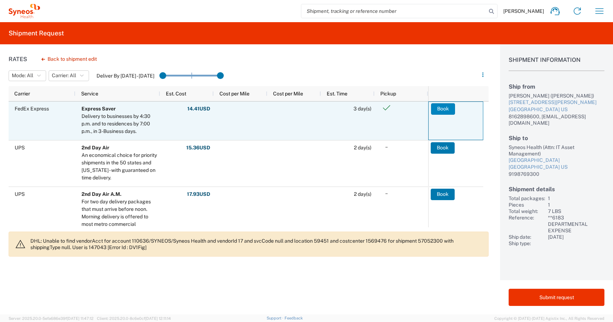
click at [448, 112] on button "Book" at bounding box center [443, 108] width 24 height 11
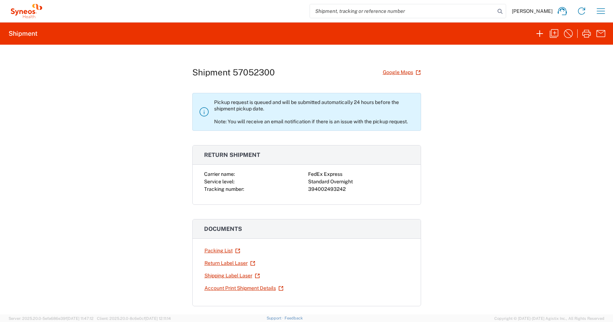
click at [468, 143] on div "Shipment 57052300 Google Maps Pickup request is queued and will be submitted au…" at bounding box center [306, 180] width 613 height 270
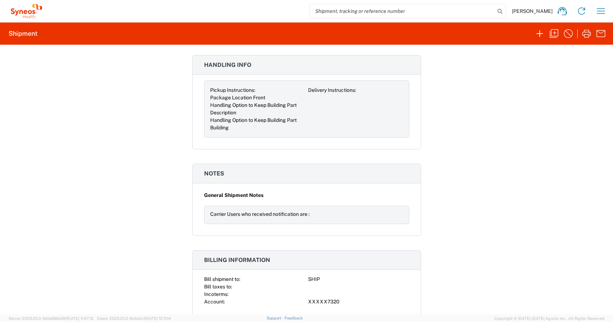
scroll to position [896, 0]
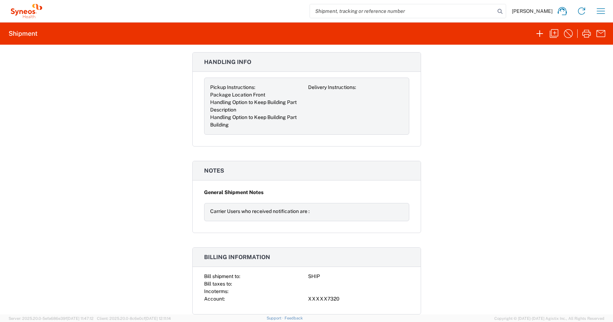
click at [465, 110] on div "Shipment 57052300 Google Maps Pickup request is queued and will be submitted au…" at bounding box center [306, 180] width 613 height 270
click at [136, 150] on div "Shipment 57052300 Google Maps Pickup request is queued and will be submitted au…" at bounding box center [306, 180] width 613 height 270
